Goal: Information Seeking & Learning: Learn about a topic

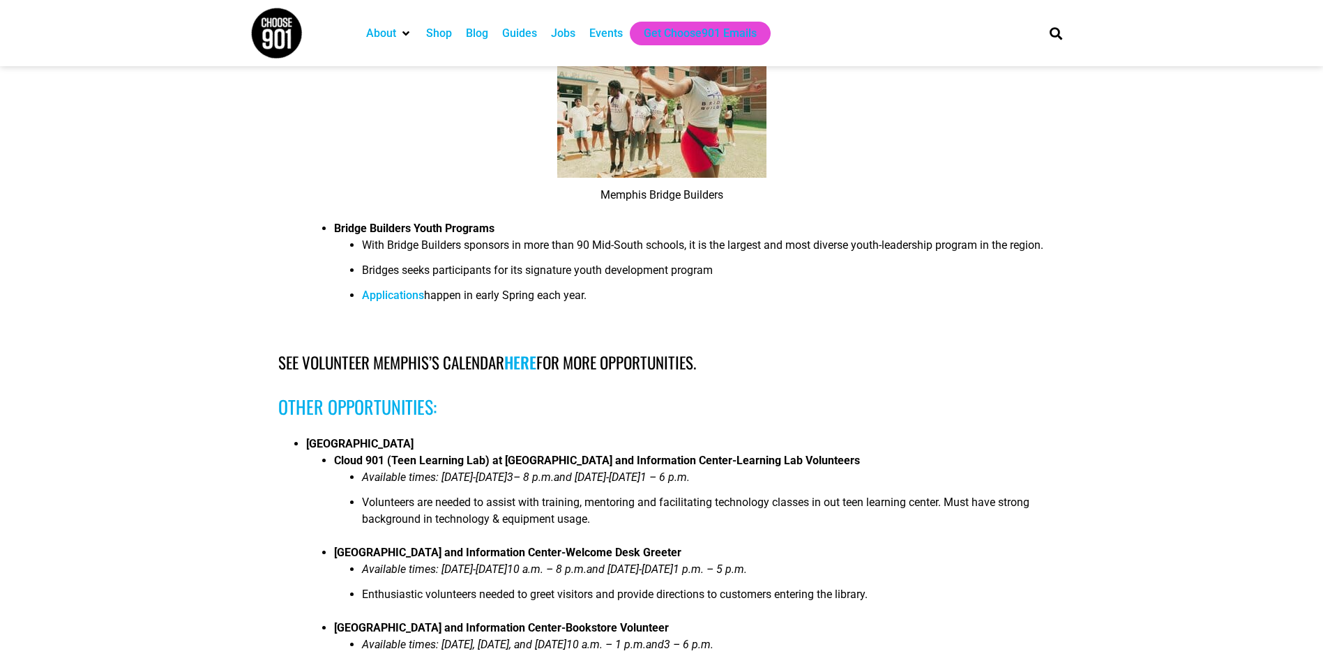
scroll to position [4240, 0]
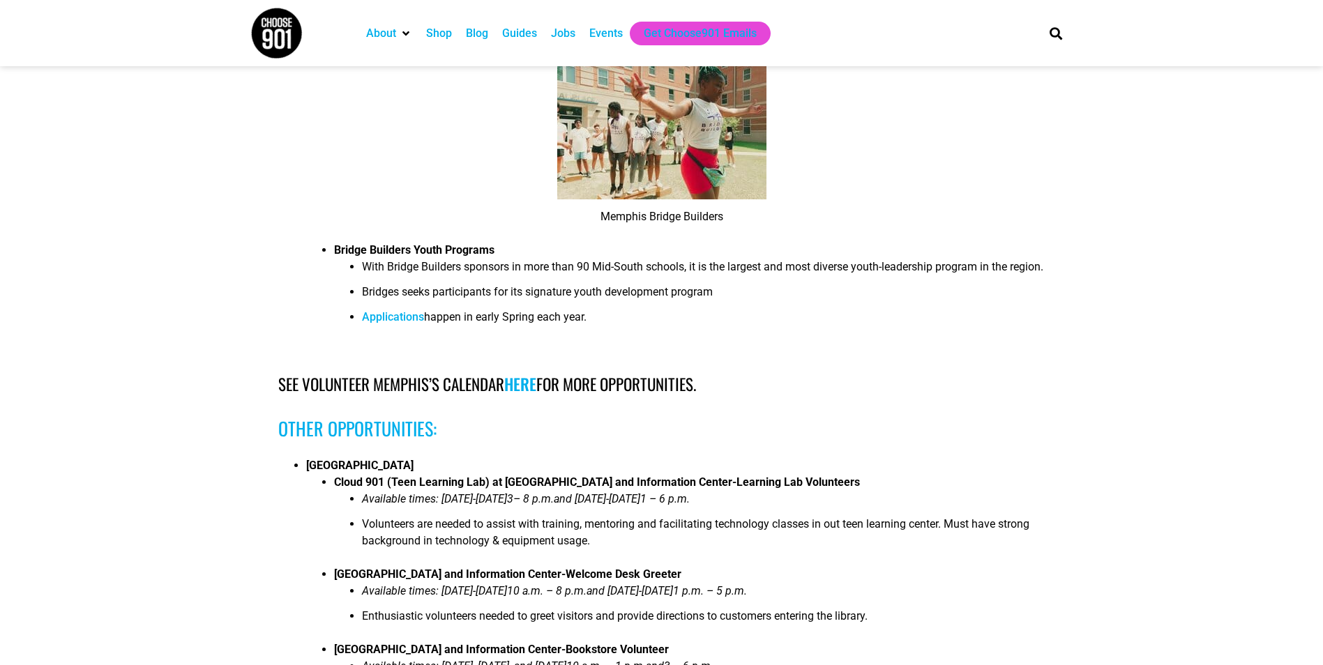
click at [524, 31] on div "Guides" at bounding box center [519, 33] width 35 height 17
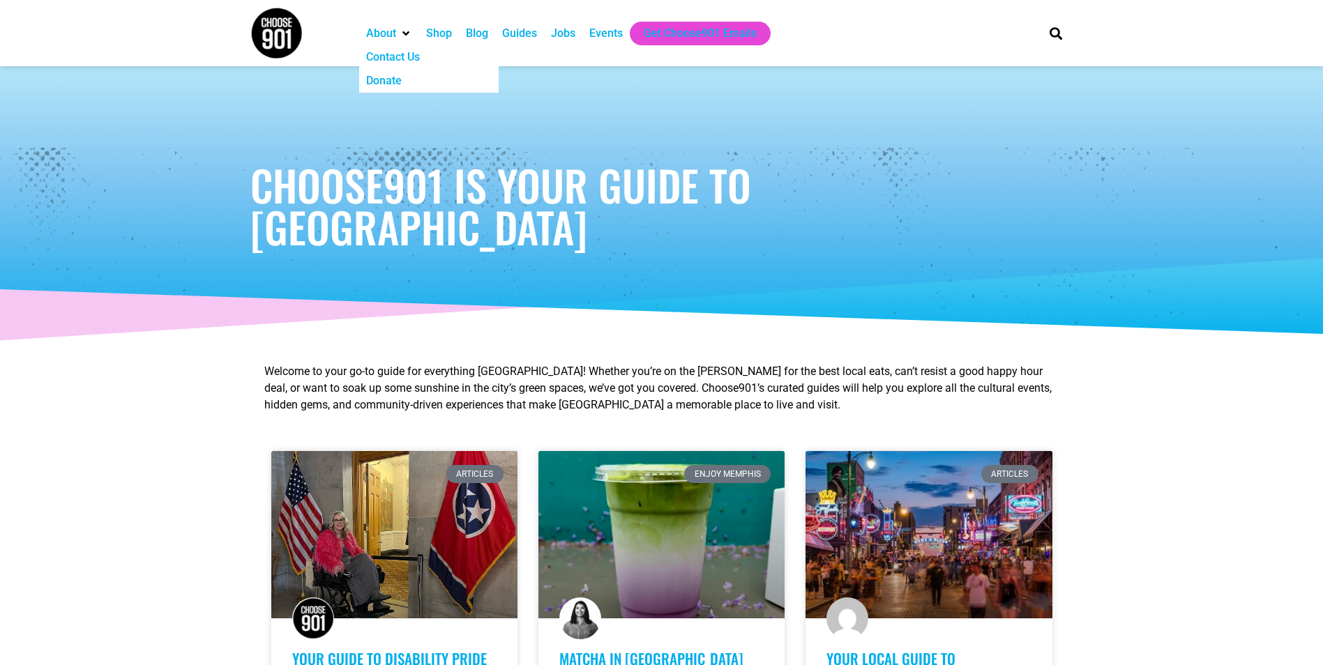
click at [391, 59] on div "Contact Us" at bounding box center [393, 57] width 54 height 17
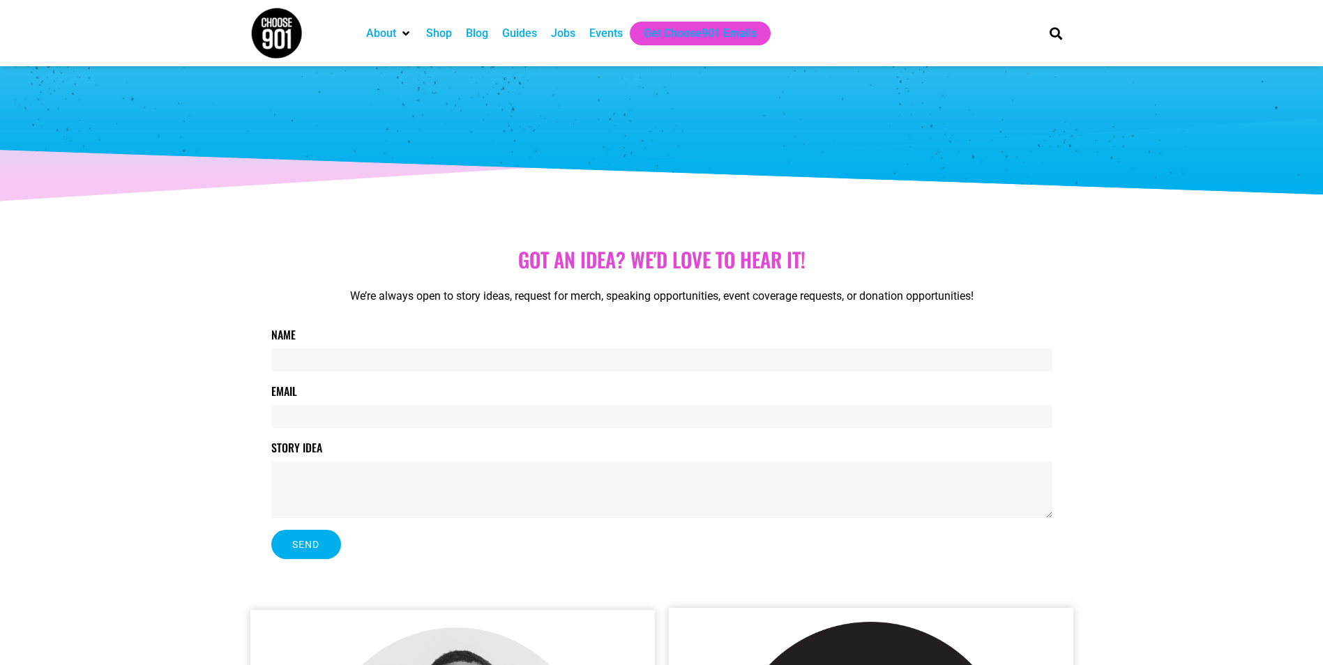
click at [608, 35] on div "Events" at bounding box center [605, 33] width 33 height 17
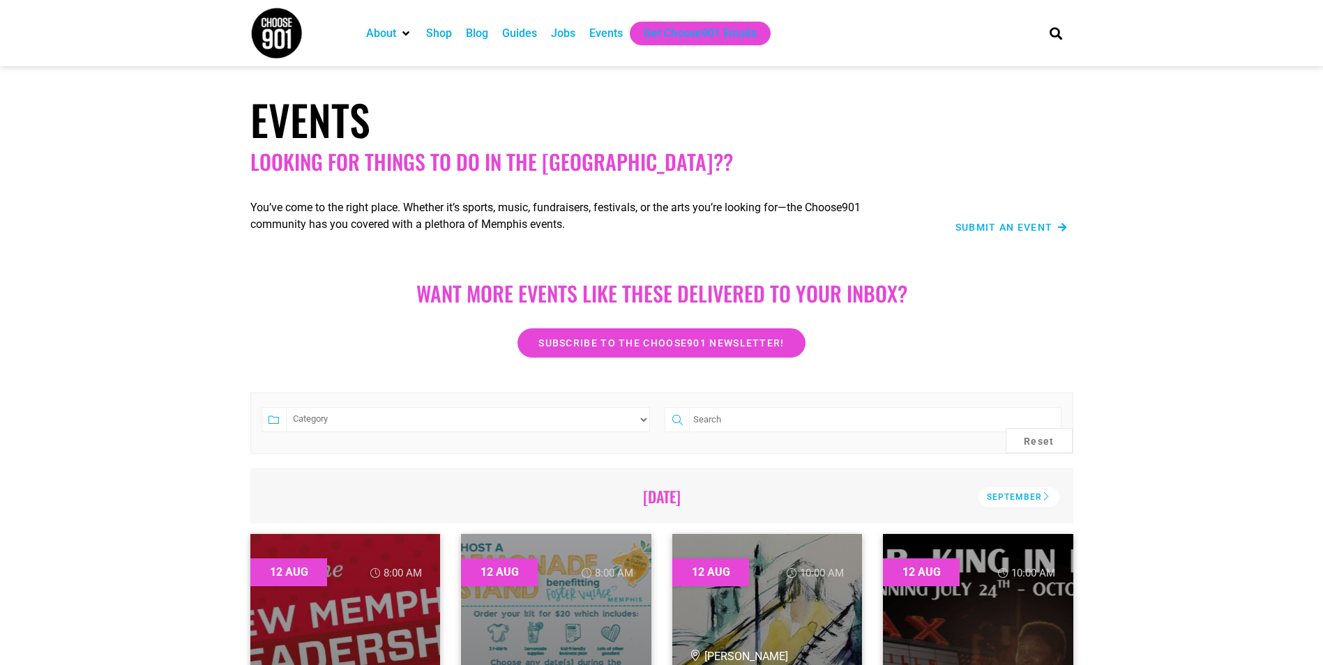
click at [342, 416] on select "Category Adults Only Career Comedy Education Family Friendly Festival Film Food…" at bounding box center [468, 419] width 365 height 25
select select "2997"
click at [286, 407] on select "Category Adults Only Career Comedy Education Family Friendly Festival Film Food…" at bounding box center [468, 419] width 365 height 25
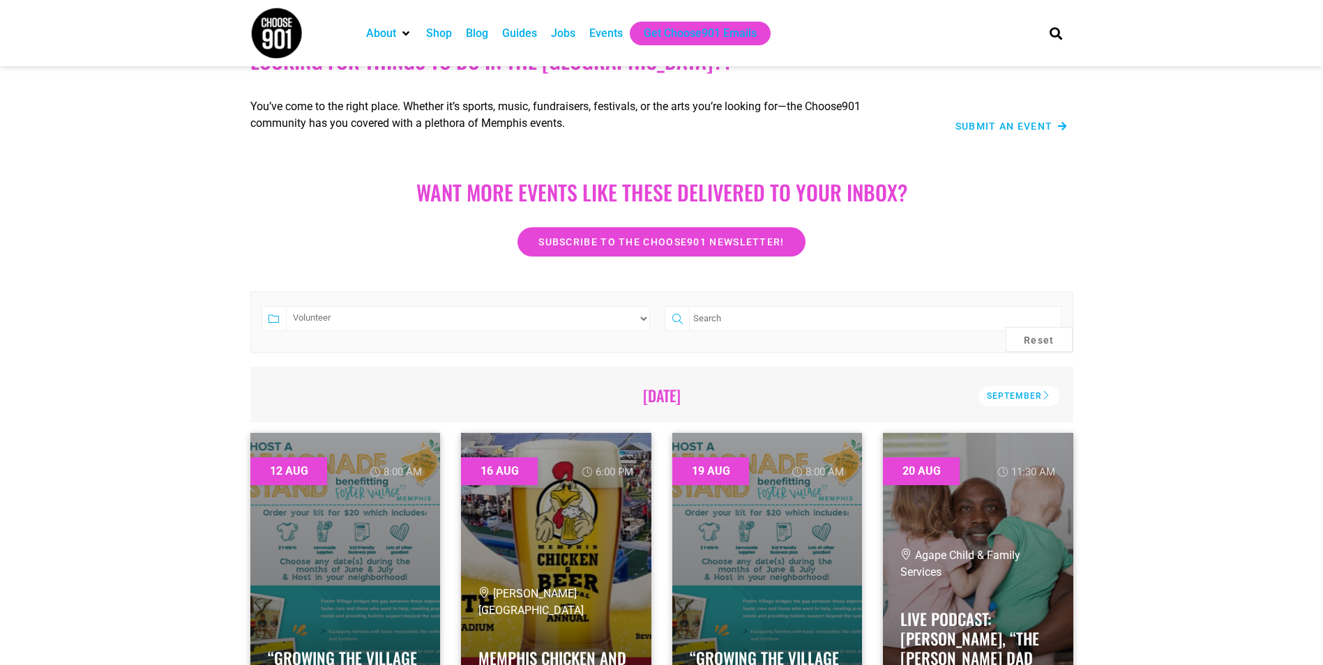
scroll to position [62, 0]
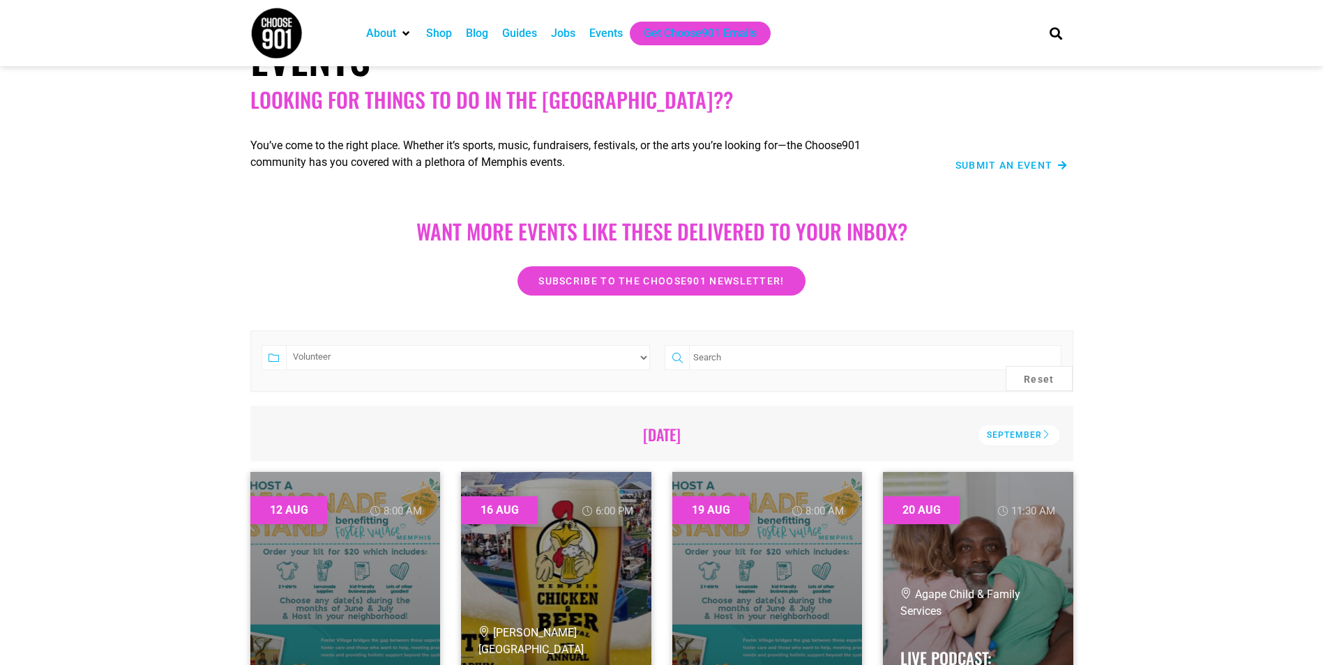
click at [478, 36] on div "Blog" at bounding box center [477, 33] width 22 height 17
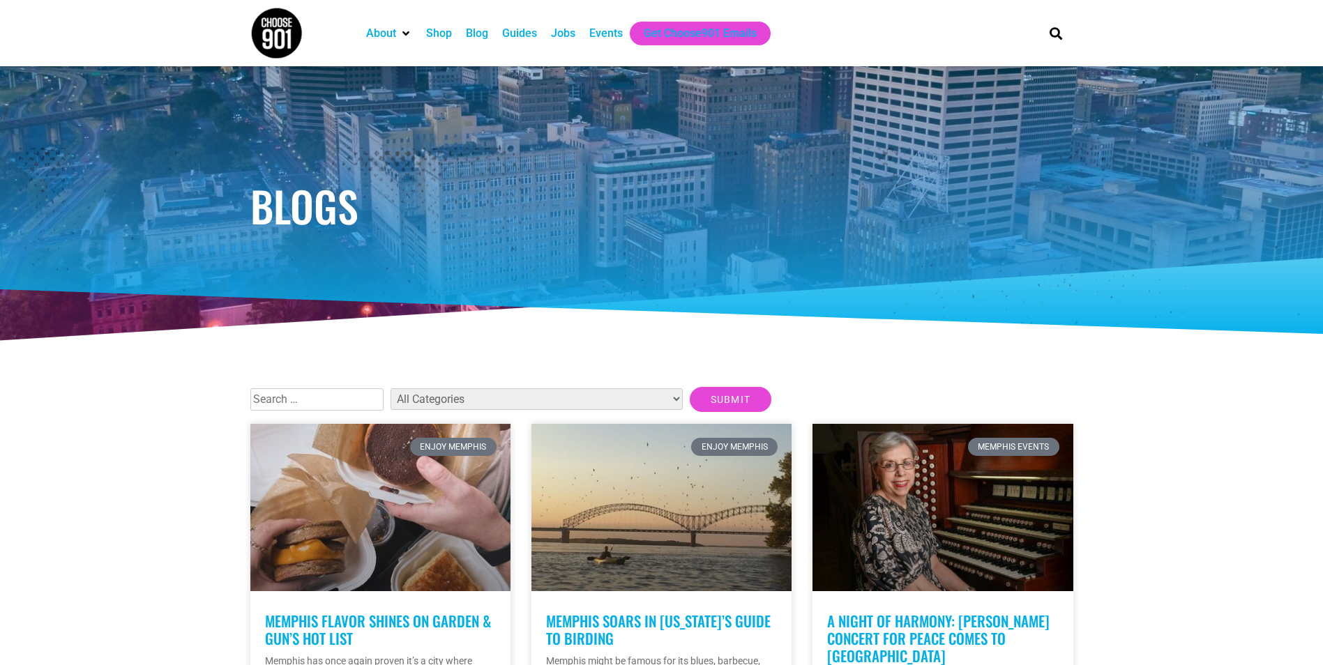
click at [527, 31] on div "Guides" at bounding box center [519, 33] width 35 height 17
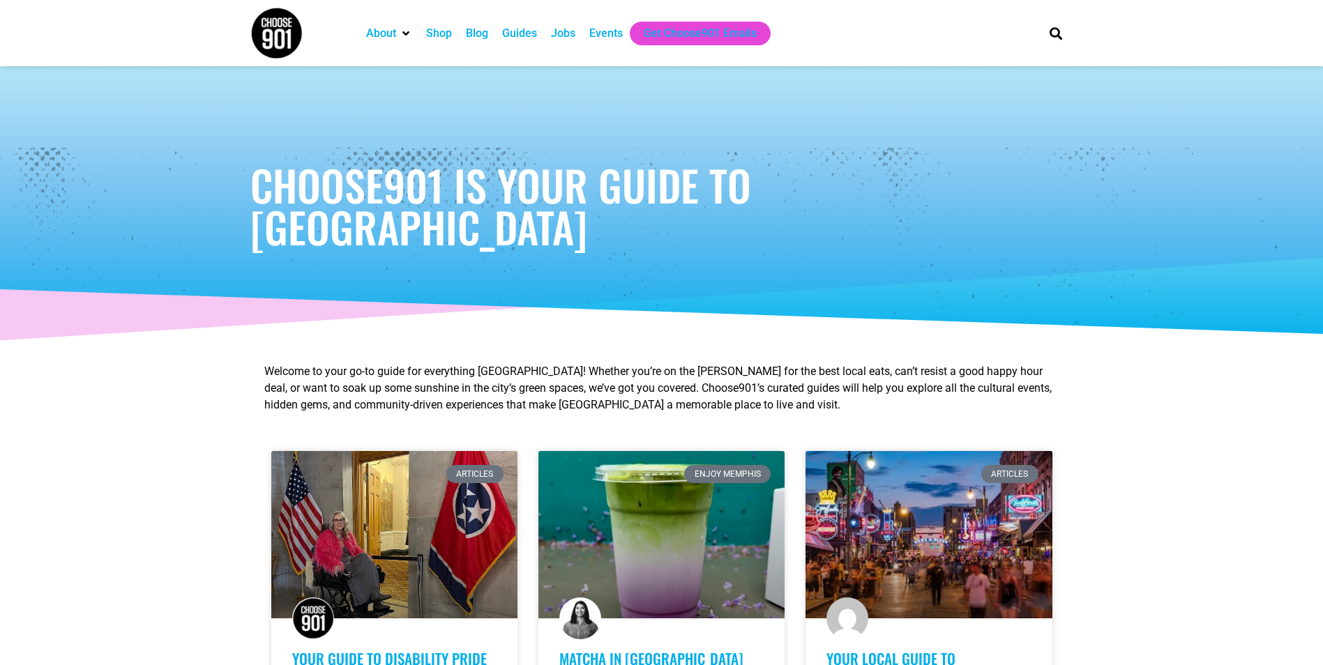
click at [566, 36] on div "Jobs" at bounding box center [563, 33] width 24 height 17
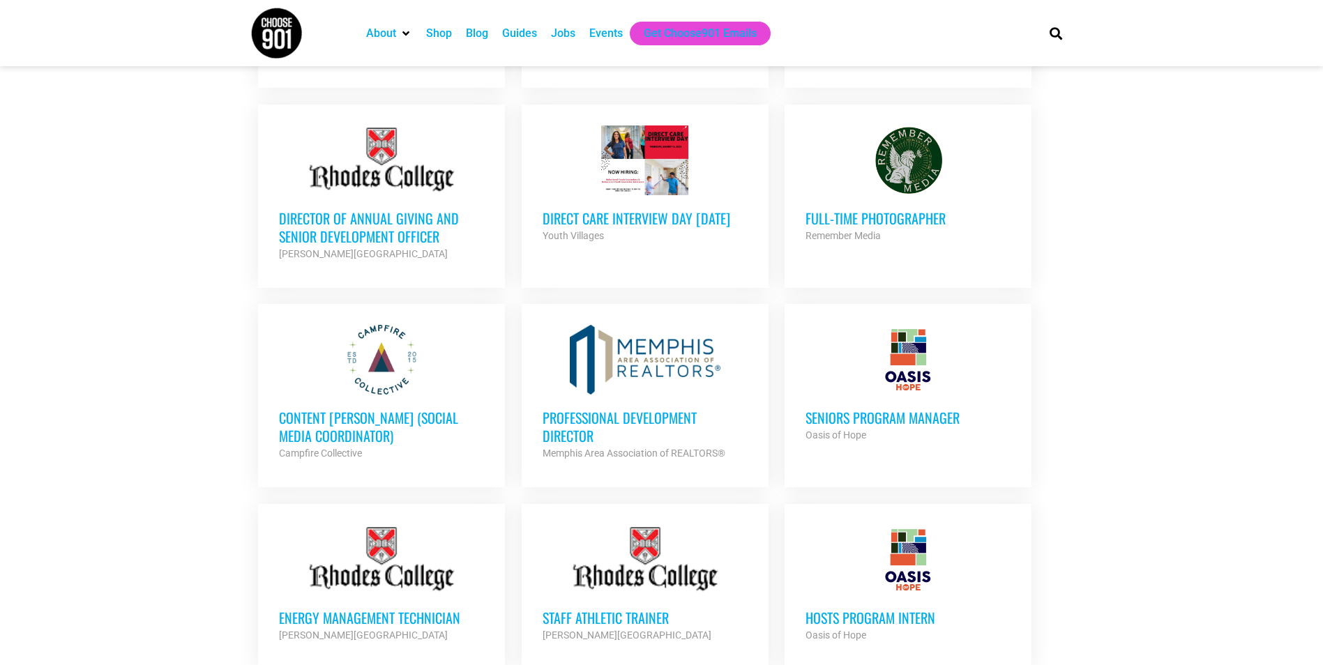
scroll to position [788, 0]
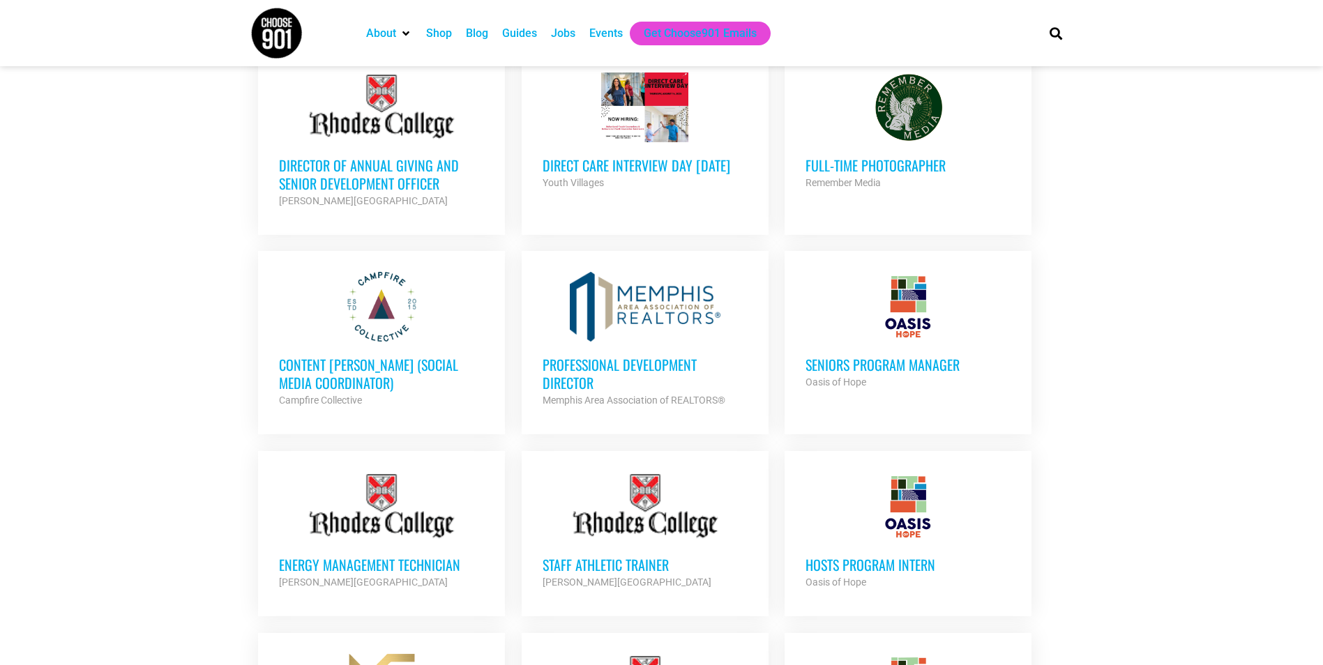
drag, startPoint x: 1330, startPoint y: 364, endPoint x: 1163, endPoint y: 427, distance: 178.8
click at [1163, 427] on section "Looking to make career moves in Memphis? From tech to teaching, medical and mor…" at bounding box center [661, 386] width 1323 height 1738
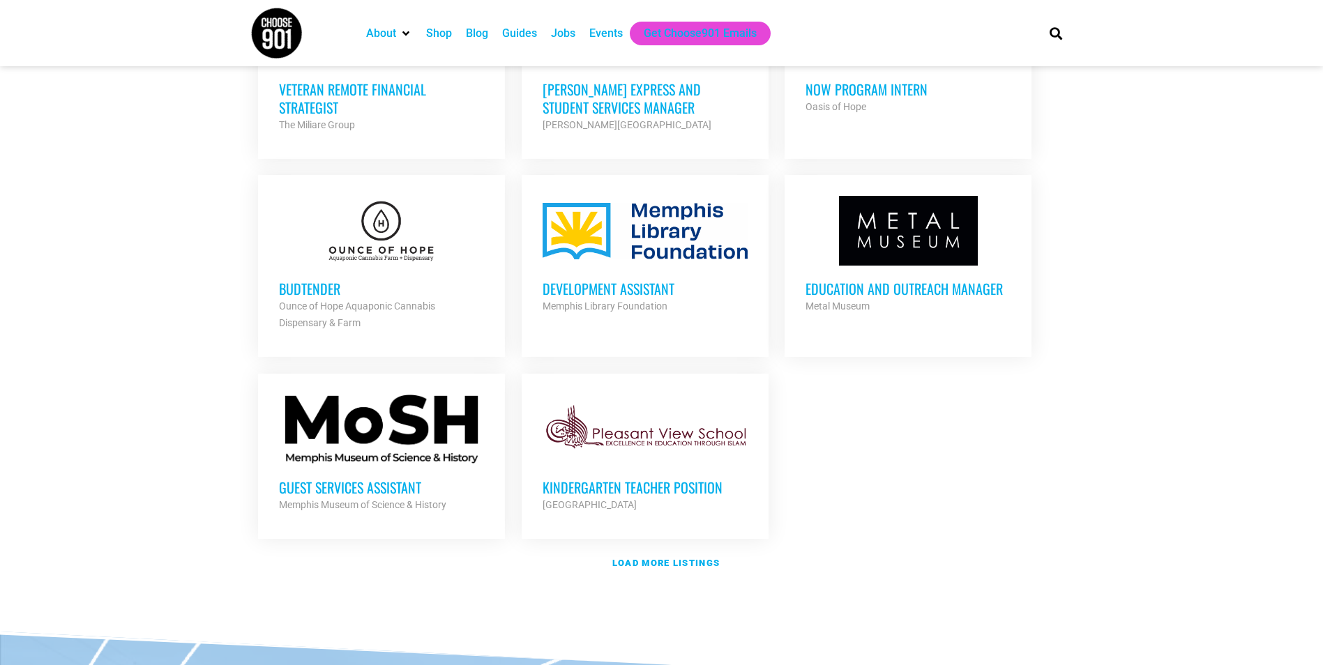
scroll to position [1451, 0]
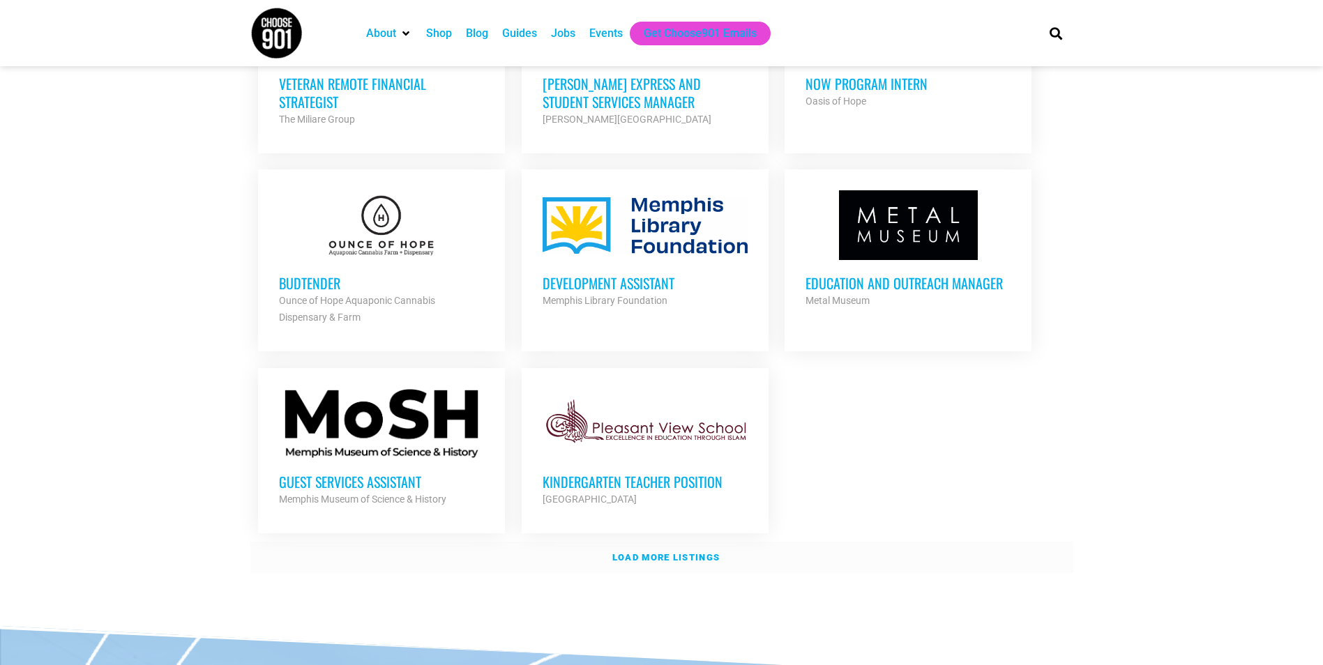
click at [636, 552] on strong "Load more listings" at bounding box center [665, 557] width 107 height 10
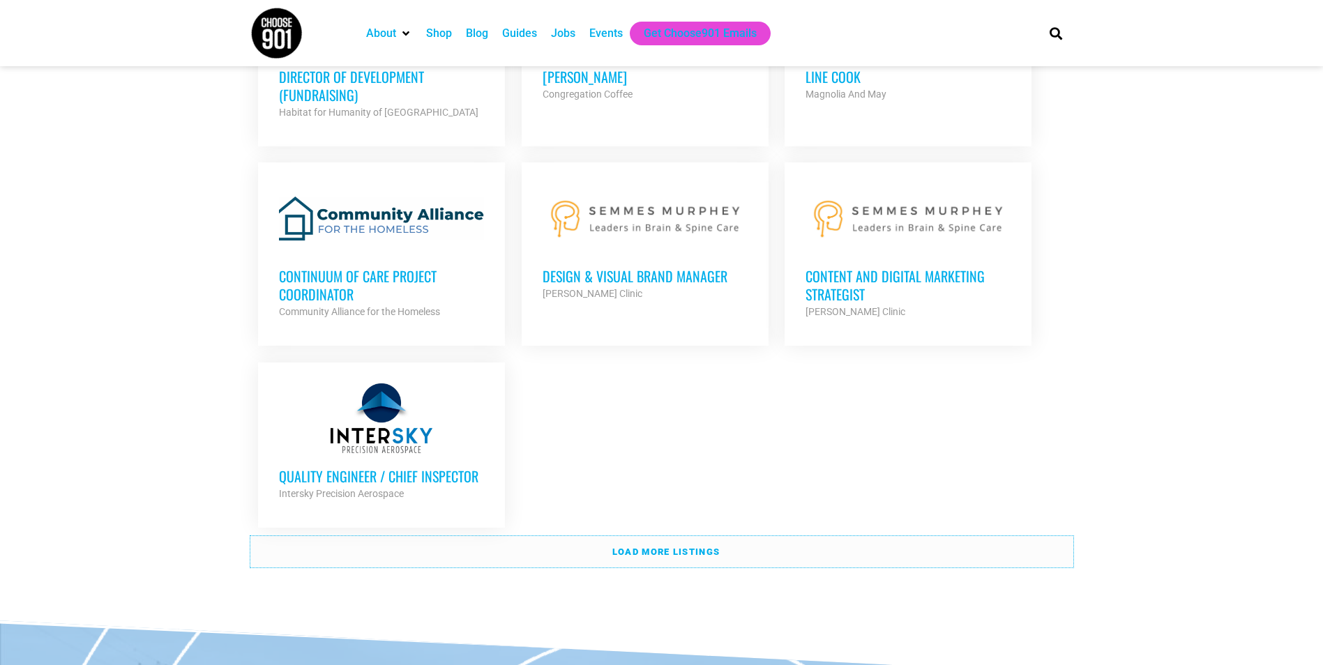
scroll to position [2917, 0]
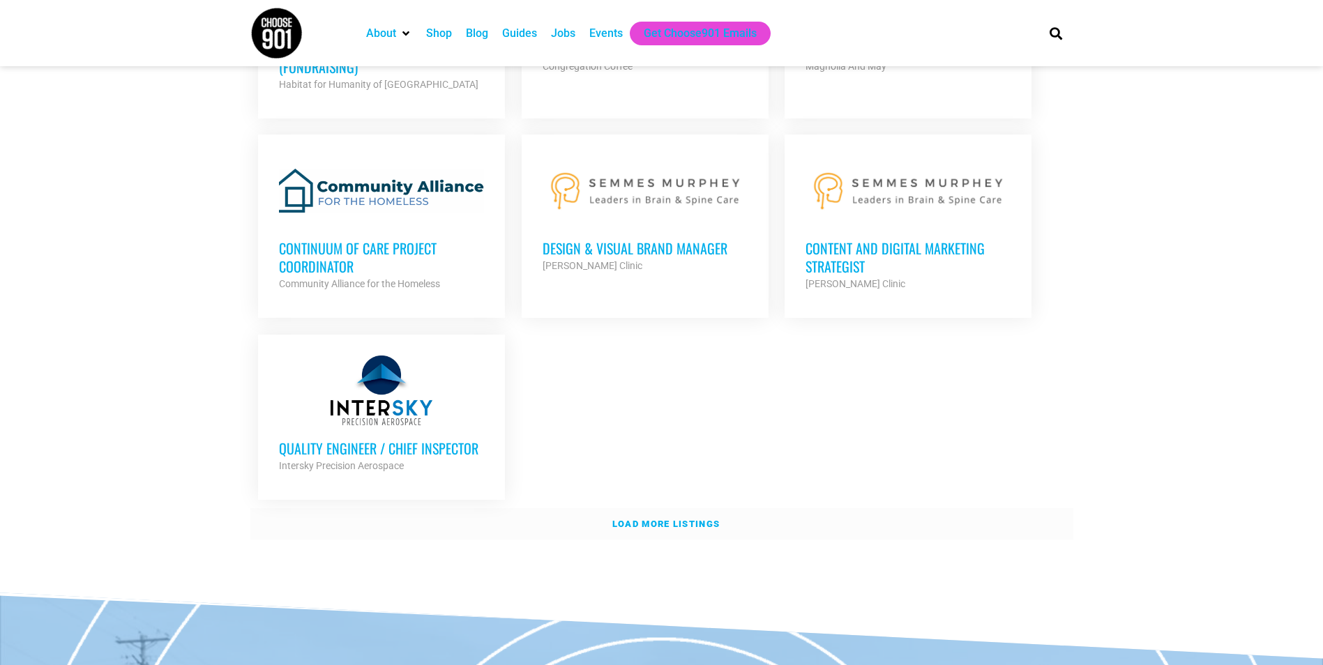
click at [702, 519] on strong "Load more listings" at bounding box center [665, 524] width 107 height 10
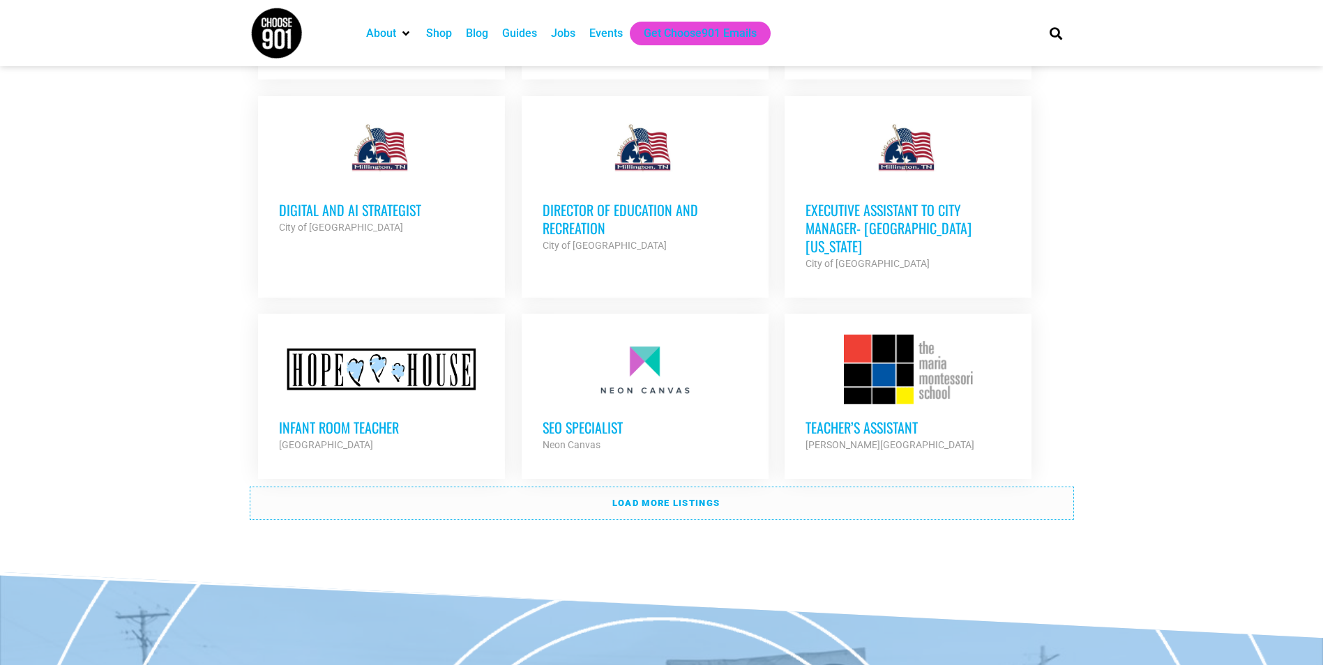
scroll to position [4200, 0]
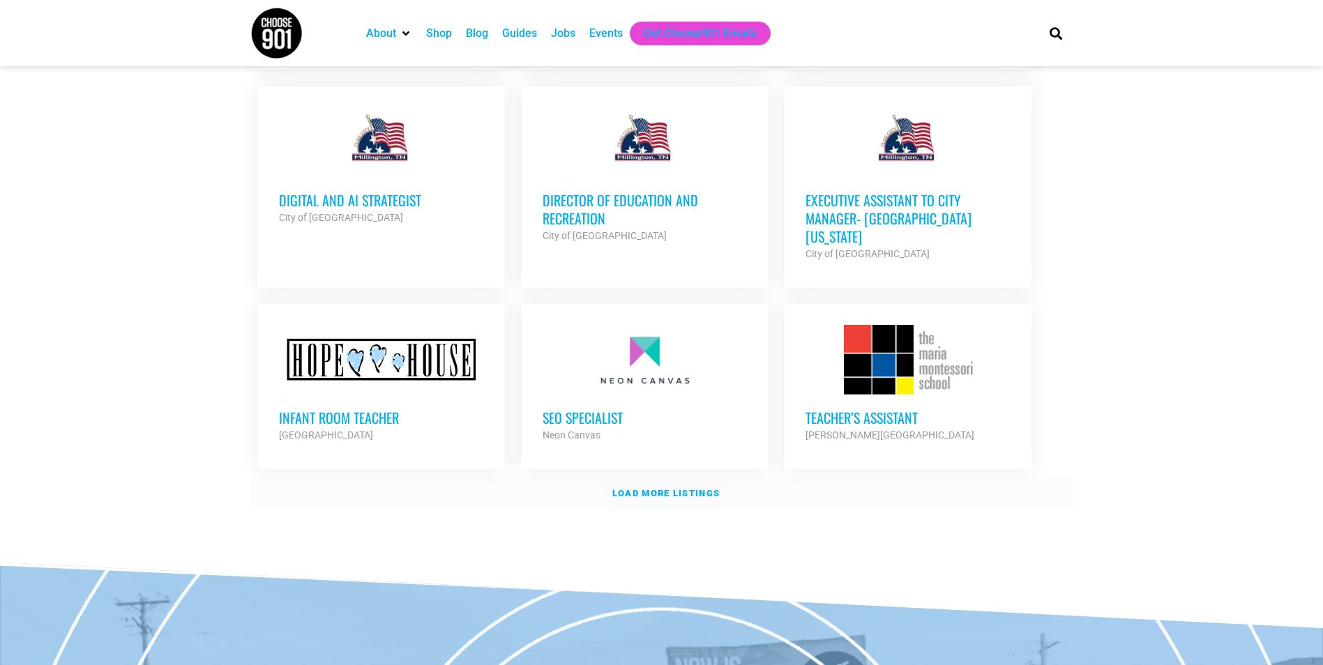
click at [701, 488] on strong "Load more listings" at bounding box center [665, 493] width 107 height 10
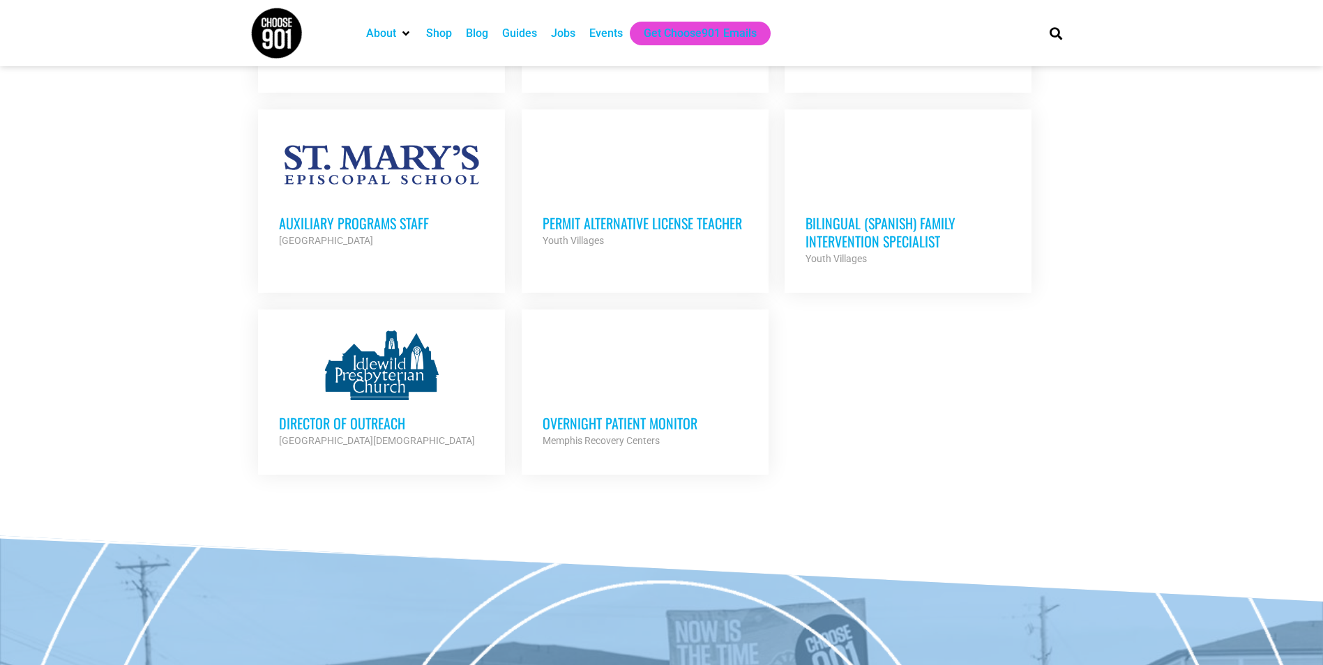
scroll to position [5621, 0]
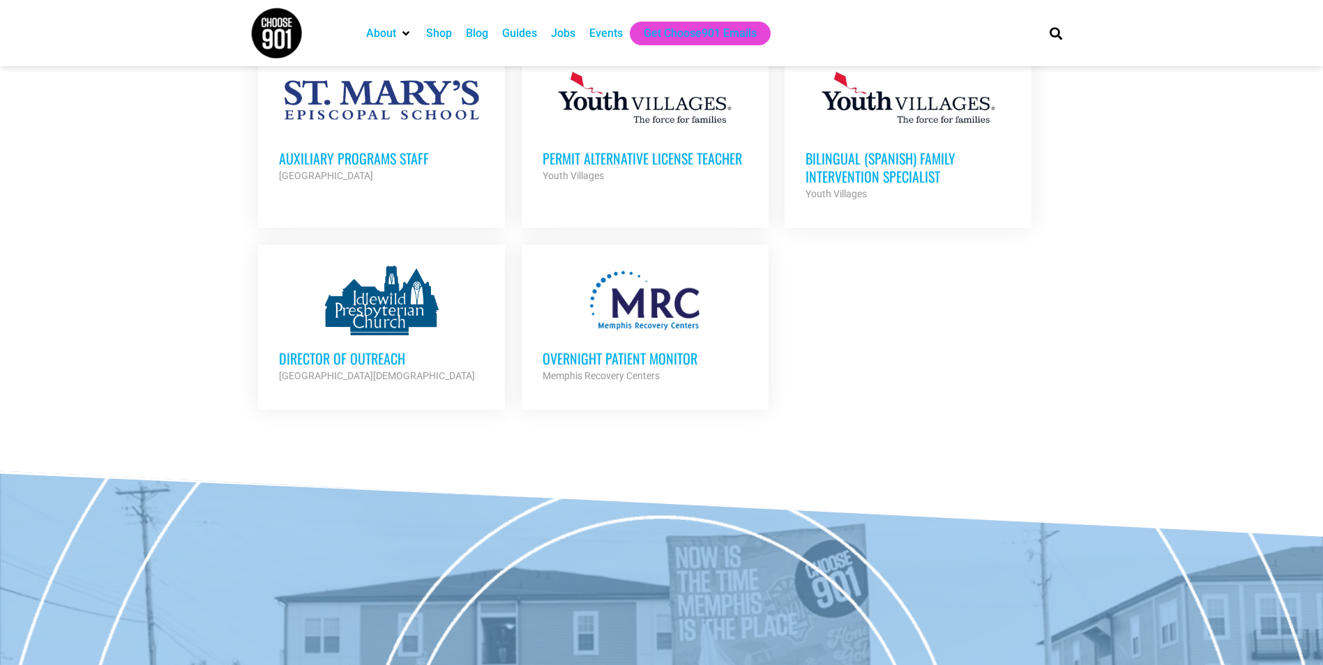
click at [600, 32] on div "Events" at bounding box center [605, 33] width 33 height 17
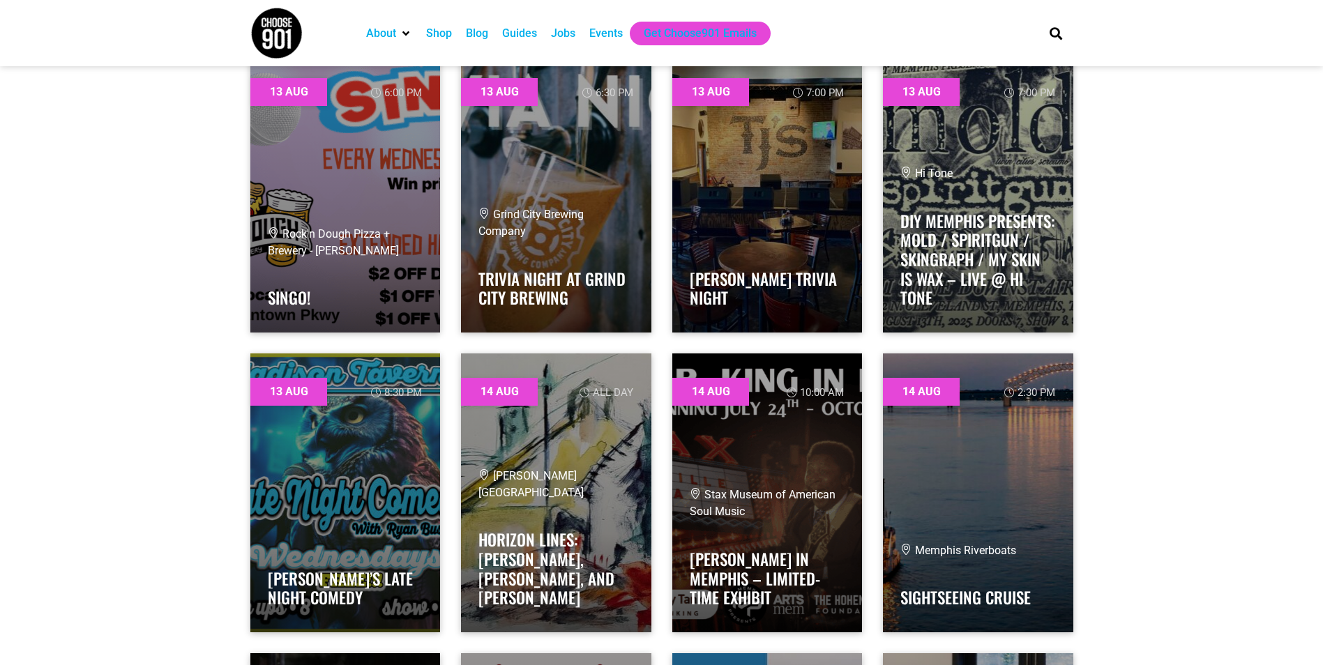
scroll to position [2008, 0]
